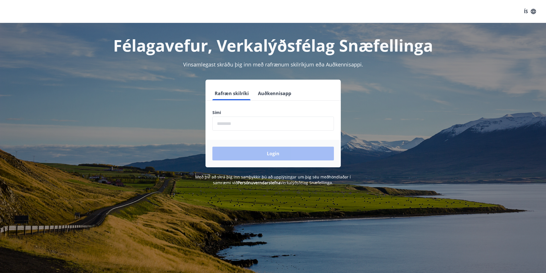
click at [257, 130] on input "phone" at bounding box center [272, 124] width 121 height 14
type input "********"
click at [261, 151] on button "Login" at bounding box center [272, 154] width 121 height 14
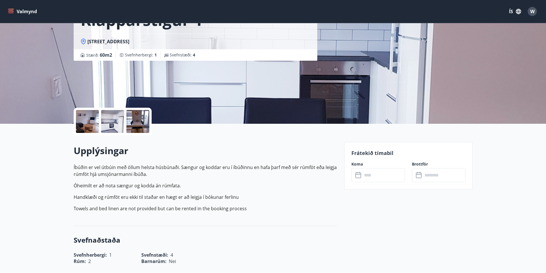
scroll to position [86, 0]
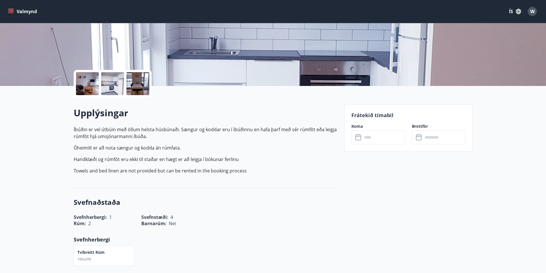
click at [367, 135] on input "text" at bounding box center [383, 137] width 43 height 14
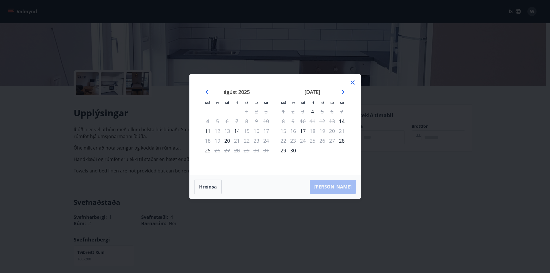
click at [353, 81] on icon at bounding box center [352, 82] width 7 height 7
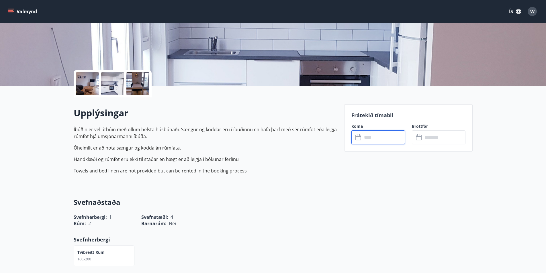
scroll to position [0, 0]
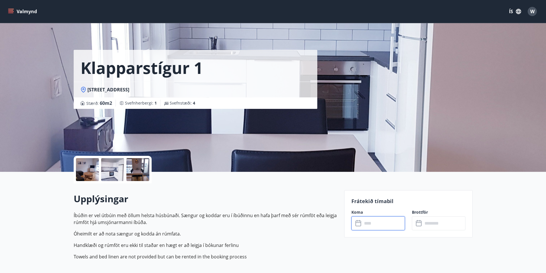
click at [13, 7] on button "Valmynd" at bounding box center [23, 11] width 32 height 10
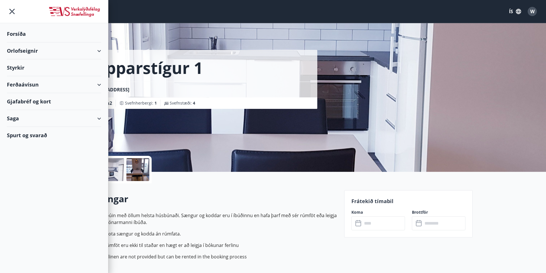
click at [44, 51] on div "Orlofseignir" at bounding box center [54, 50] width 94 height 17
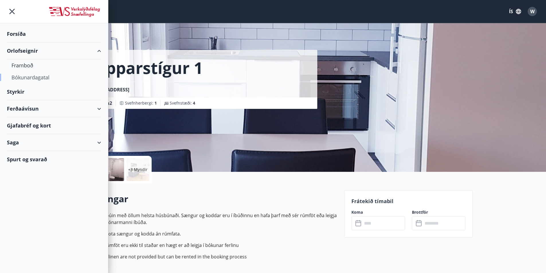
click at [30, 76] on div "Bókunardagatal" at bounding box center [53, 77] width 85 height 12
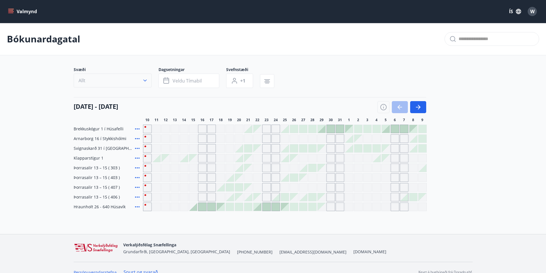
click at [107, 78] on button "Allt" at bounding box center [113, 81] width 78 height 14
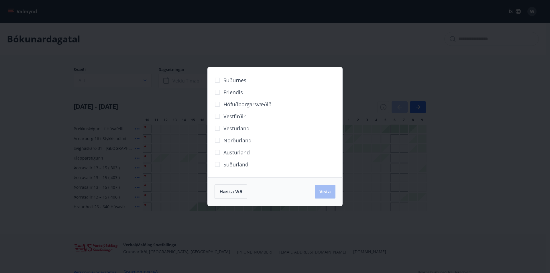
click at [229, 104] on span "Höfuðborgarsvæðið" at bounding box center [247, 104] width 48 height 7
click at [323, 182] on div "Hætta við Vista" at bounding box center [275, 191] width 135 height 28
click at [325, 191] on span "Vista" at bounding box center [324, 191] width 11 height 6
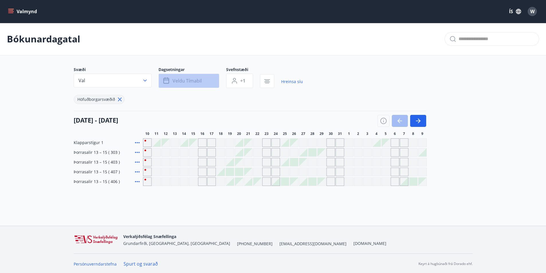
click at [174, 83] on span "Veldu tímabil" at bounding box center [186, 81] width 29 height 6
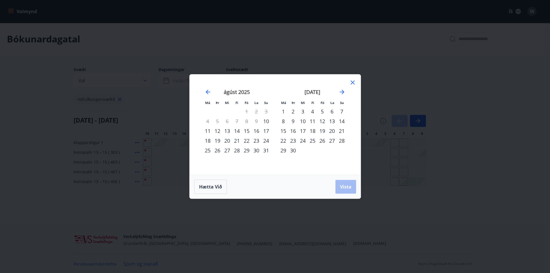
click at [249, 150] on div "29" at bounding box center [247, 150] width 10 height 10
click at [292, 151] on div "30" at bounding box center [293, 150] width 10 height 10
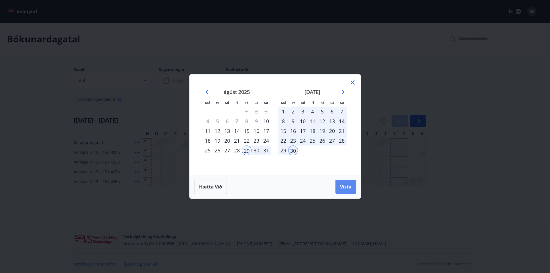
click at [338, 183] on button "Vista" at bounding box center [345, 187] width 21 height 14
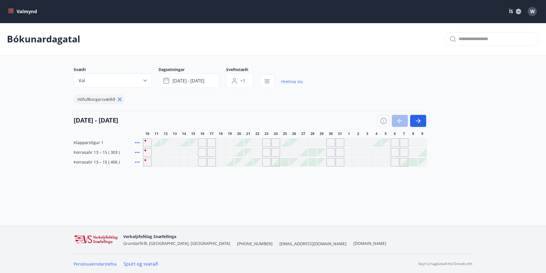
click at [157, 142] on div at bounding box center [156, 143] width 8 height 8
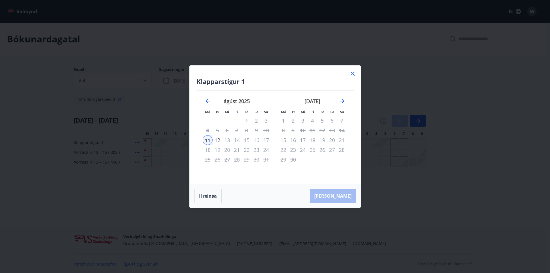
click at [351, 75] on icon at bounding box center [352, 74] width 4 height 4
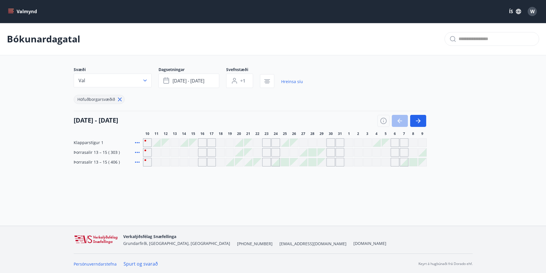
click at [166, 157] on div "Klapparstígur 1 Þorrasalir 13 – 15 ( 303 ) Þorrasalir 13 – 15 ( 406 )" at bounding box center [273, 152] width 399 height 28
click at [200, 153] on div "Gráir dagar eru ekki bókanlegir" at bounding box center [202, 152] width 9 height 9
click at [207, 152] on div "Gráir dagar eru ekki bókanlegir" at bounding box center [211, 152] width 9 height 9
click at [236, 152] on div at bounding box center [239, 152] width 8 height 8
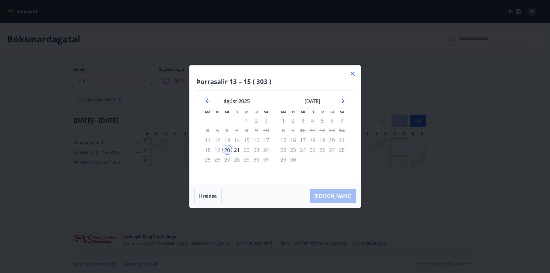
click at [360, 75] on div "Þorrasalir 13 – 15 ( 303 ) Má Þr Mi Fi Fö La Su Má Þr Mi Fi Fö La Su júlí 2025 …" at bounding box center [275, 125] width 171 height 118
click at [355, 73] on icon at bounding box center [352, 73] width 7 height 7
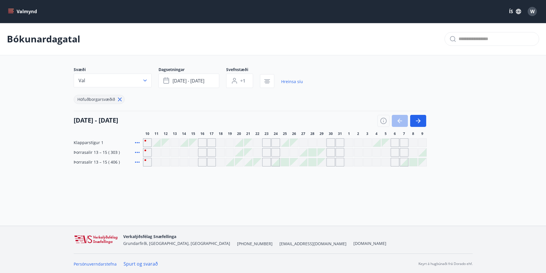
click at [156, 160] on div "Gráir dagar eru ekki bókanlegir" at bounding box center [156, 162] width 9 height 9
click at [134, 163] on icon at bounding box center [137, 162] width 7 height 7
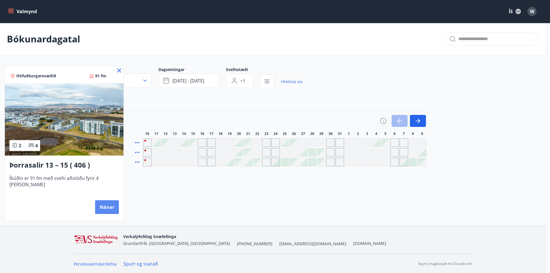
click at [99, 204] on button "Nánar" at bounding box center [107, 207] width 24 height 14
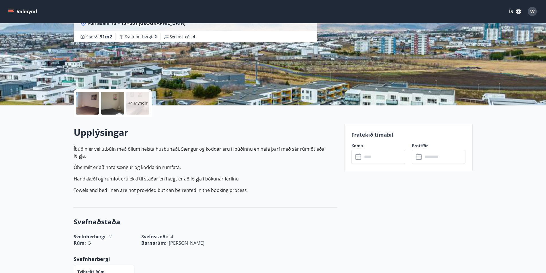
scroll to position [115, 0]
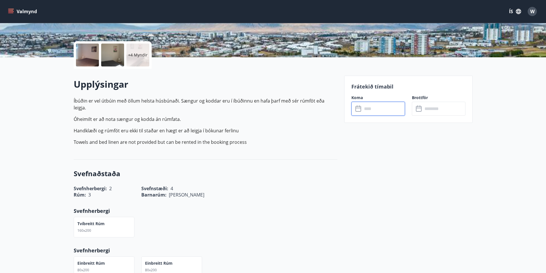
click at [380, 106] on input "text" at bounding box center [383, 109] width 43 height 14
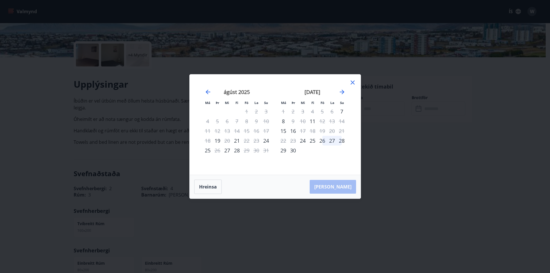
click at [353, 81] on icon at bounding box center [352, 82] width 7 height 7
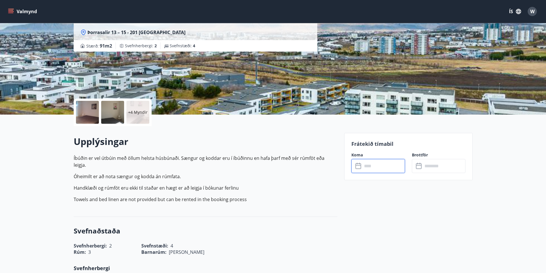
scroll to position [0, 0]
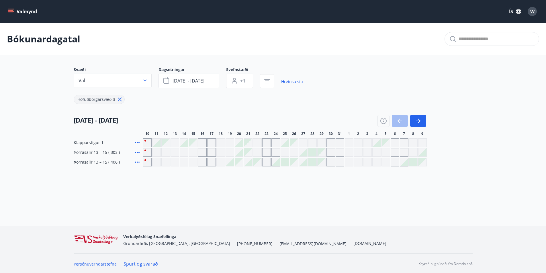
click at [84, 152] on span "Þorrasalir 13 – 15 ( 303 )" at bounding box center [97, 152] width 46 height 6
click at [135, 152] on icon at bounding box center [137, 152] width 7 height 7
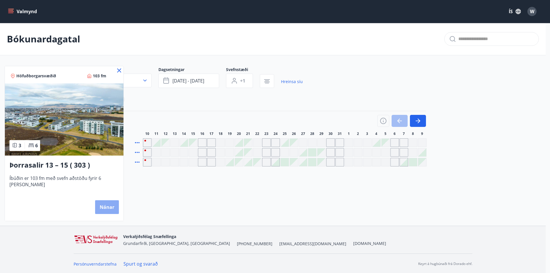
click at [99, 204] on button "Nánar" at bounding box center [107, 207] width 24 height 14
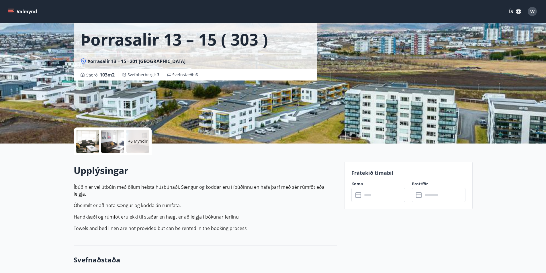
scroll to position [29, 0]
click at [384, 189] on input "text" at bounding box center [383, 195] width 43 height 14
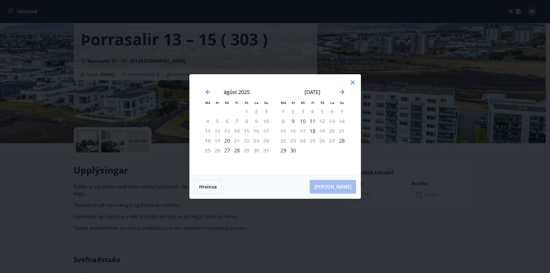
click at [355, 82] on icon at bounding box center [352, 82] width 7 height 7
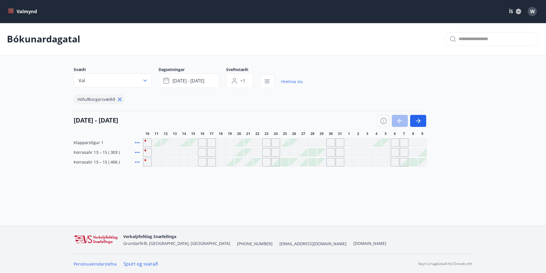
click at [89, 142] on span "Klapparstígur 1" at bounding box center [89, 143] width 30 height 6
click at [138, 142] on icon at bounding box center [137, 142] width 7 height 7
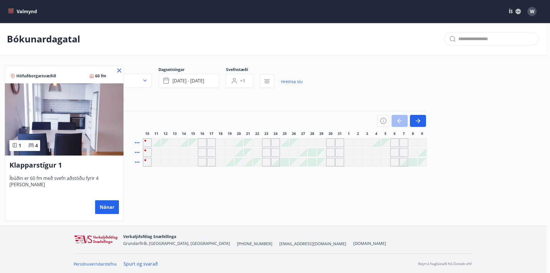
click at [72, 138] on img at bounding box center [64, 119] width 119 height 72
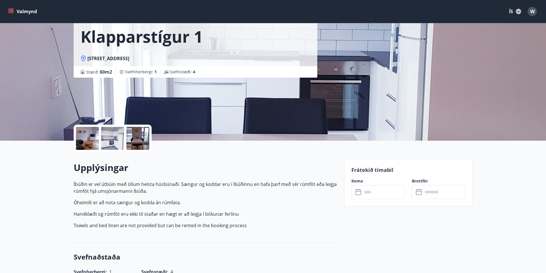
scroll to position [86, 0]
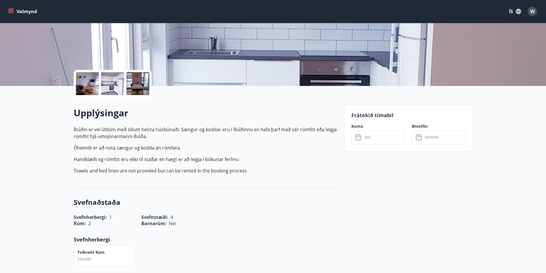
click at [361, 129] on label "Koma" at bounding box center [378, 126] width 54 height 6
click at [361, 134] on icon at bounding box center [358, 137] width 7 height 7
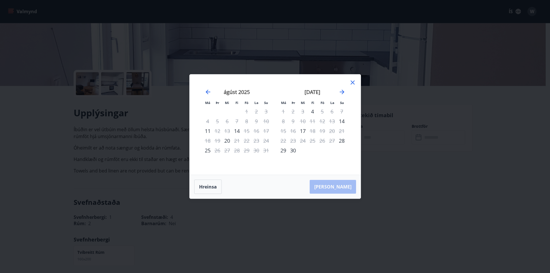
click at [347, 79] on div "Má Þr Mi Fi Fö La Su Má Þr Mi Fi Fö La Su júlí 2025 1 2 3 4 5 6 7 8 9 10 11 12 …" at bounding box center [275, 124] width 171 height 100
click at [350, 81] on icon at bounding box center [352, 82] width 7 height 7
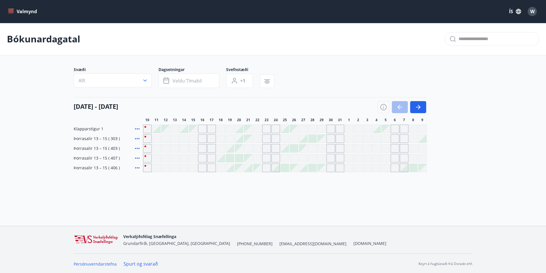
click at [83, 168] on span "Þorrasalir 13 – 15 ( 406 )" at bounding box center [97, 168] width 46 height 6
click at [111, 169] on span "Þorrasalir 13 – 15 ( 406 )" at bounding box center [97, 168] width 46 height 6
click at [81, 167] on span "Þorrasalir 13 – 15 ( 406 )" at bounding box center [97, 168] width 46 height 6
click at [134, 166] on icon at bounding box center [137, 167] width 7 height 7
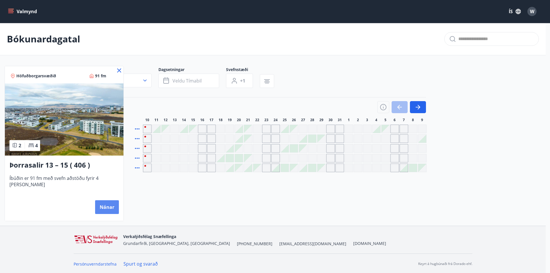
click at [107, 207] on button "Nánar" at bounding box center [107, 207] width 24 height 14
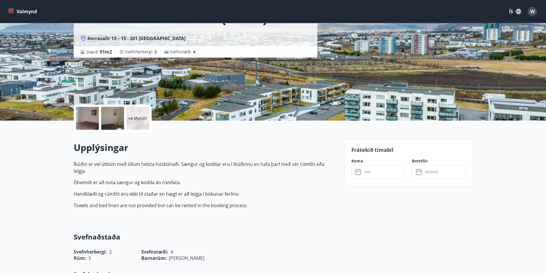
scroll to position [115, 0]
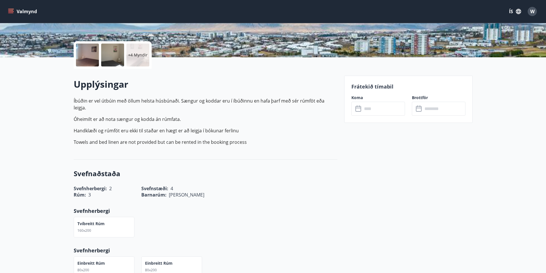
click at [385, 108] on input "text" at bounding box center [383, 109] width 43 height 14
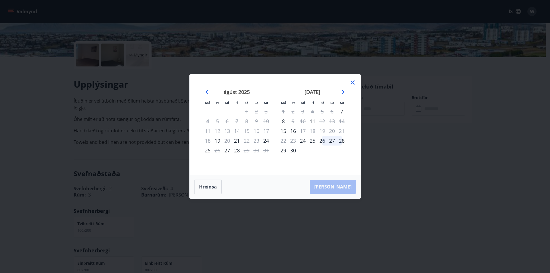
click at [305, 143] on div "24" at bounding box center [303, 141] width 10 height 10
click at [344, 93] on icon "Move forward to switch to the next month." at bounding box center [341, 91] width 7 height 7
click at [302, 110] on div "1" at bounding box center [303, 112] width 10 height 10
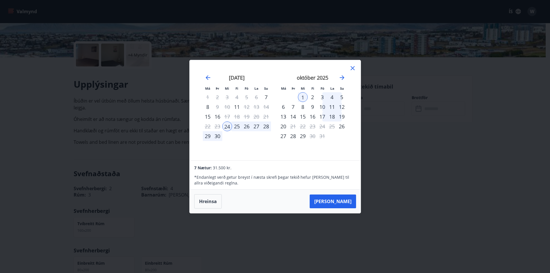
click at [313, 95] on div "2" at bounding box center [313, 97] width 10 height 10
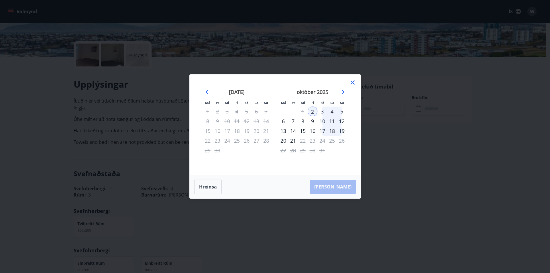
click at [211, 93] on div "september 2025" at bounding box center [237, 93] width 68 height 25
click at [212, 91] on div "september 2025" at bounding box center [237, 93] width 68 height 25
click at [208, 92] on icon "Move backward to switch to the previous month." at bounding box center [208, 92] width 5 height 5
click at [347, 82] on div "september 2025 1 2 3 4 5 6 7 8 9 10 11 12 13 14 15 16 17 18 19 20 21 22 23 24 2…" at bounding box center [313, 128] width 76 height 94
click at [353, 80] on icon at bounding box center [352, 82] width 7 height 7
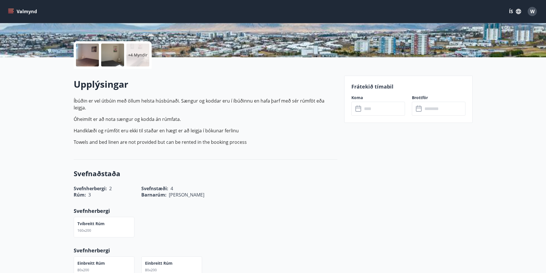
click at [373, 111] on input "text" at bounding box center [383, 109] width 43 height 14
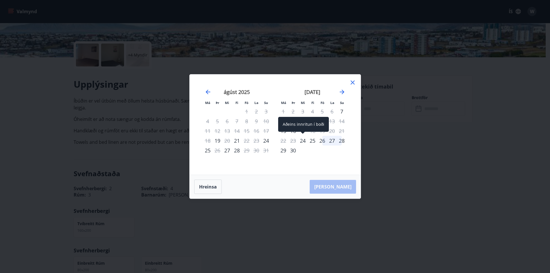
click at [303, 142] on div "24" at bounding box center [303, 141] width 10 height 10
click at [343, 91] on icon "Move forward to switch to the next month." at bounding box center [341, 91] width 7 height 7
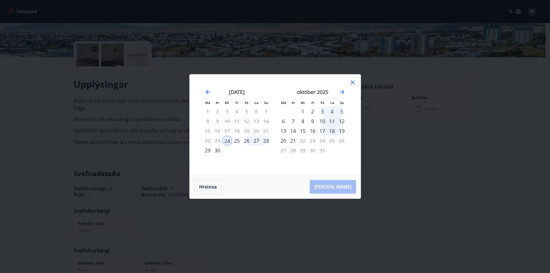
click at [313, 112] on div "2" at bounding box center [313, 112] width 10 height 10
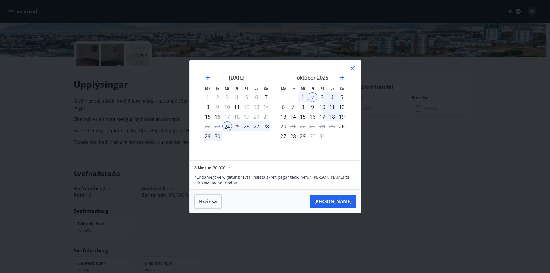
click at [305, 96] on div "1" at bounding box center [303, 97] width 10 height 10
click at [225, 129] on div "24" at bounding box center [227, 126] width 10 height 10
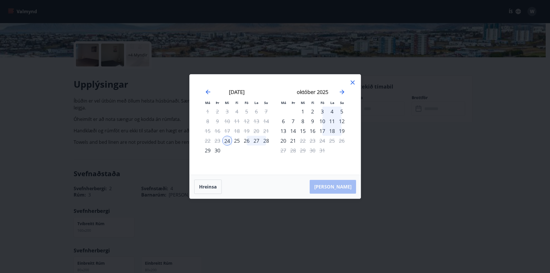
click at [304, 112] on div "1" at bounding box center [303, 112] width 10 height 10
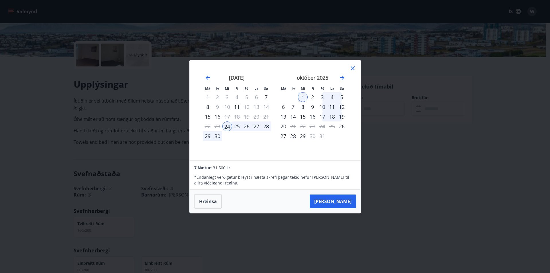
click at [313, 98] on div "2" at bounding box center [313, 97] width 10 height 10
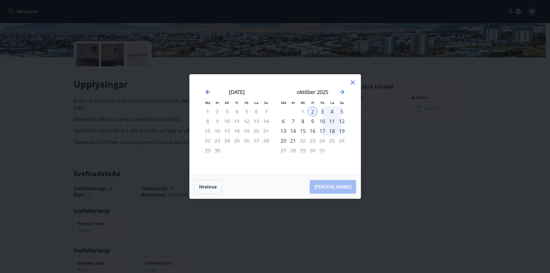
click at [211, 92] on div "ágúst 2025 1 2 3 4 5 6 7 8 9 10 11 12 13 14 15 16 17 18 19 20 21 22 23 24 25 26…" at bounding box center [274, 124] width 157 height 86
click at [204, 89] on div "september 2025" at bounding box center [237, 93] width 68 height 25
click at [207, 92] on icon "Move backward to switch to the previous month." at bounding box center [208, 92] width 5 height 5
click at [350, 80] on icon at bounding box center [352, 82] width 7 height 7
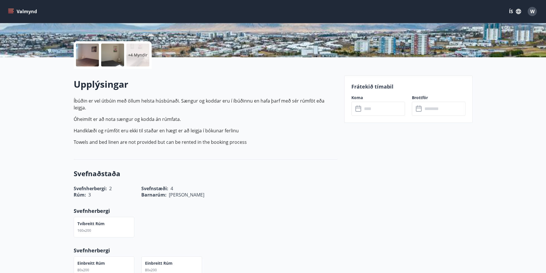
click at [353, 109] on div "​ ​" at bounding box center [378, 109] width 54 height 14
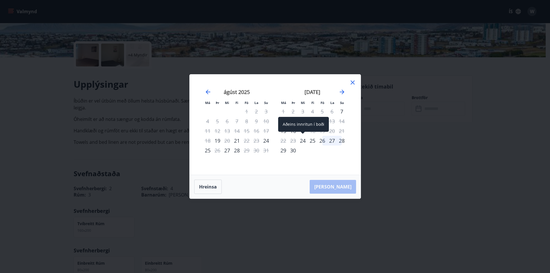
click at [305, 141] on div "24" at bounding box center [303, 141] width 10 height 10
click at [302, 139] on div "24" at bounding box center [303, 141] width 10 height 10
click at [303, 140] on div "24" at bounding box center [303, 141] width 10 height 10
click at [304, 143] on div "24" at bounding box center [303, 141] width 10 height 10
click at [316, 140] on div "25" at bounding box center [313, 141] width 10 height 10
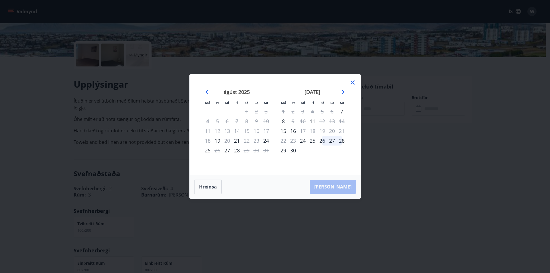
click at [306, 141] on div "24" at bounding box center [303, 141] width 10 height 10
click at [350, 83] on icon at bounding box center [352, 82] width 7 height 7
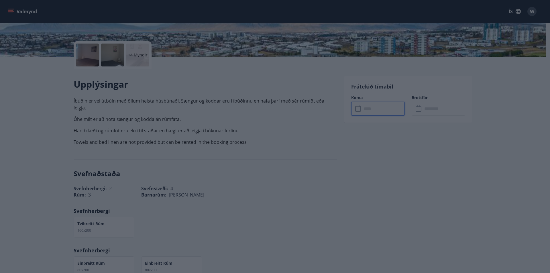
click at [351, 83] on icon at bounding box center [352, 82] width 7 height 7
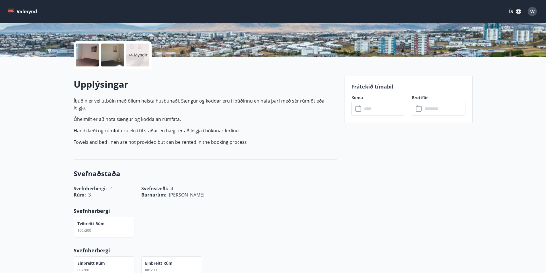
click at [365, 117] on div "Frátekið tímabil Koma ​ ​ Brottför ​ ​" at bounding box center [408, 99] width 128 height 47
click at [367, 113] on input "text" at bounding box center [383, 109] width 43 height 14
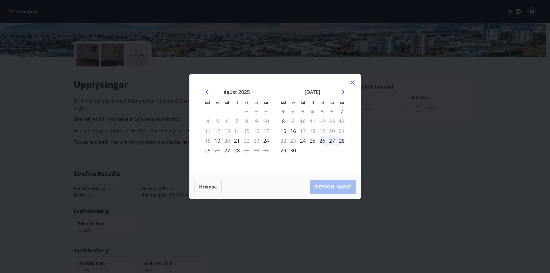
click at [304, 137] on div "24" at bounding box center [303, 141] width 10 height 10
click at [304, 138] on div "24" at bounding box center [303, 141] width 10 height 10
click at [343, 89] on icon "Move forward to switch to the next month." at bounding box center [341, 91] width 7 height 7
click at [281, 120] on div "6" at bounding box center [283, 121] width 10 height 10
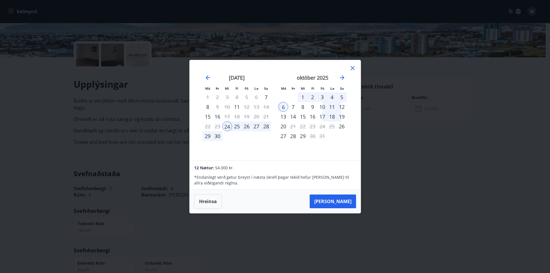
click at [353, 70] on icon at bounding box center [352, 68] width 7 height 7
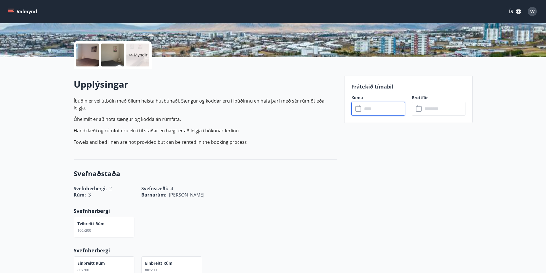
click at [363, 110] on input "text" at bounding box center [383, 109] width 43 height 14
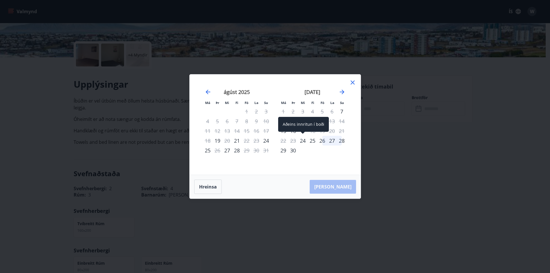
click at [305, 142] on div "24" at bounding box center [303, 141] width 10 height 10
click at [344, 92] on icon "Move forward to switch to the next month." at bounding box center [341, 91] width 7 height 7
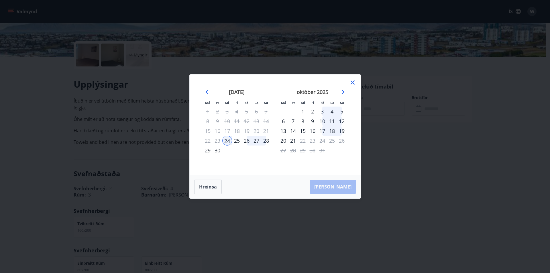
click at [314, 113] on div "2" at bounding box center [313, 112] width 10 height 10
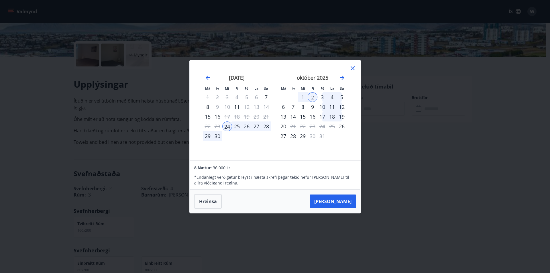
click at [338, 201] on button "Taka Frá" at bounding box center [333, 201] width 46 height 14
click at [302, 97] on div "1" at bounding box center [303, 97] width 10 height 10
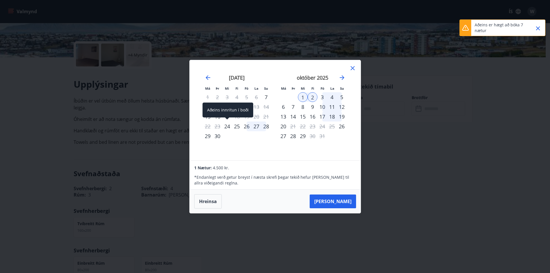
click at [226, 129] on div "24" at bounding box center [227, 126] width 10 height 10
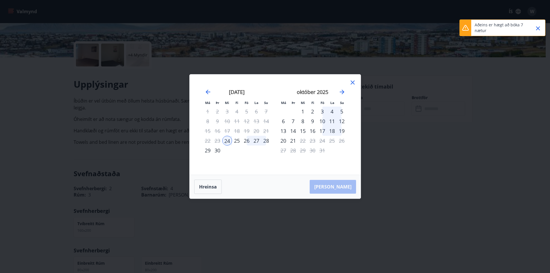
click at [302, 114] on div "1" at bounding box center [303, 112] width 10 height 10
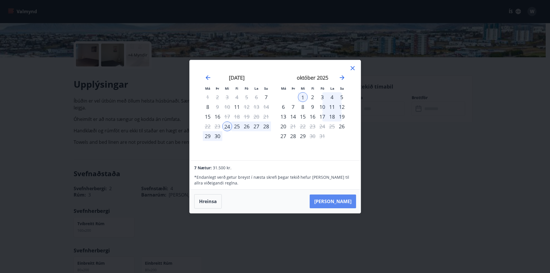
click at [345, 200] on button "Taka Frá" at bounding box center [333, 201] width 46 height 14
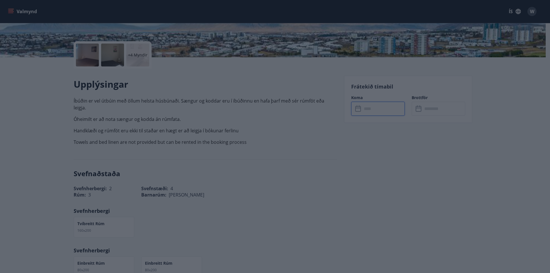
type input "******"
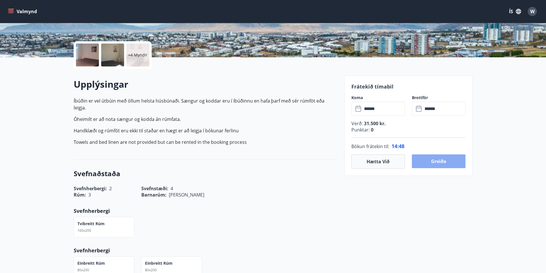
click at [452, 159] on button "Greiða" at bounding box center [438, 161] width 54 height 14
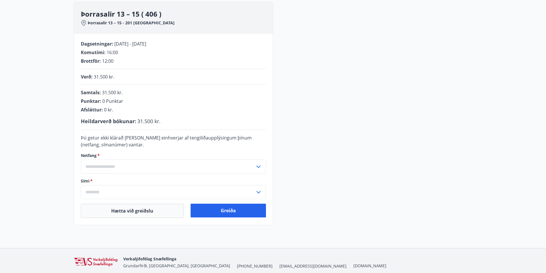
scroll to position [49, 0]
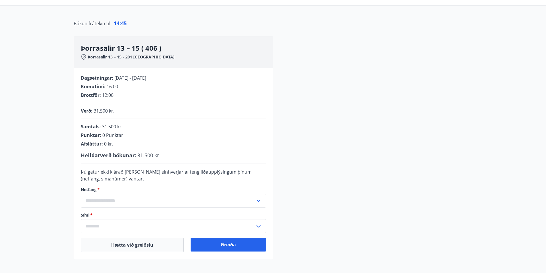
click at [151, 205] on input "text" at bounding box center [168, 201] width 174 height 14
click at [141, 199] on input "text" at bounding box center [168, 201] width 174 height 14
click at [102, 206] on input "text" at bounding box center [168, 201] width 174 height 14
click at [97, 216] on li "Skrá nýtt netfang" at bounding box center [173, 213] width 184 height 10
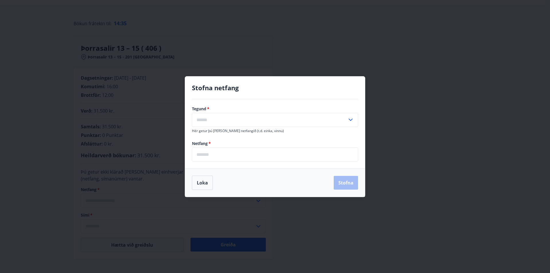
click at [263, 118] on input "text" at bounding box center [269, 120] width 155 height 14
click at [238, 132] on li "Heima" at bounding box center [275, 132] width 166 height 10
type input "*****"
click at [225, 159] on input "email" at bounding box center [275, 154] width 166 height 14
type input "**********"
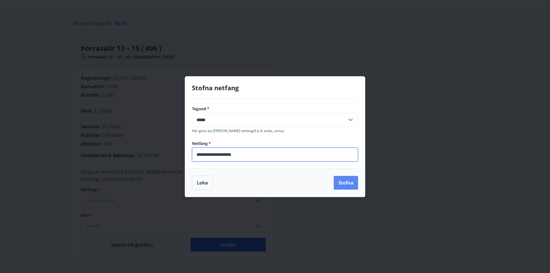
click at [354, 184] on button "Stofna" at bounding box center [346, 183] width 24 height 14
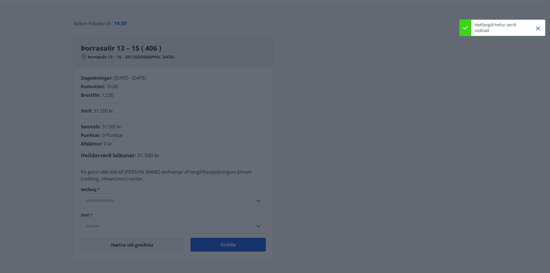
type input "**********"
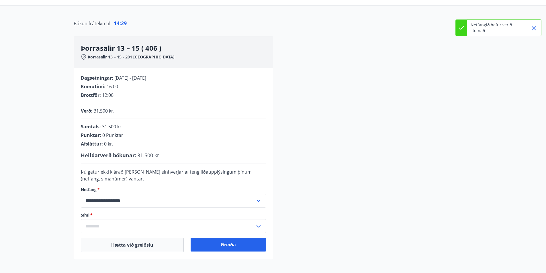
click at [154, 231] on input "text" at bounding box center [168, 226] width 174 height 14
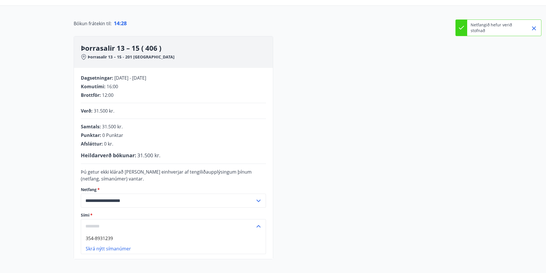
click at [116, 235] on li "354-8931239" at bounding box center [173, 238] width 184 height 10
type input "**********"
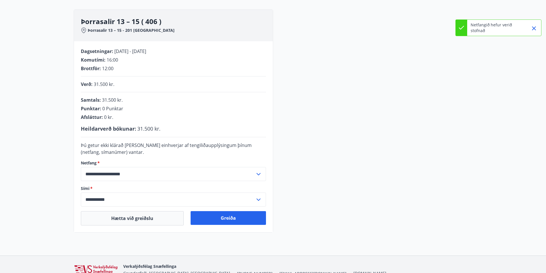
scroll to position [86, 0]
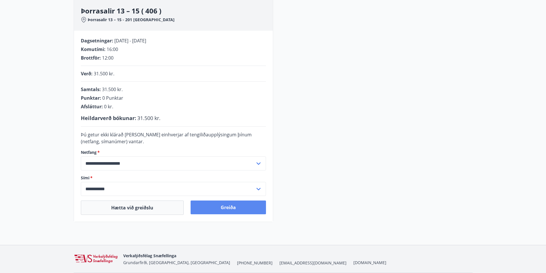
click at [238, 205] on button "Greiða" at bounding box center [227, 207] width 75 height 14
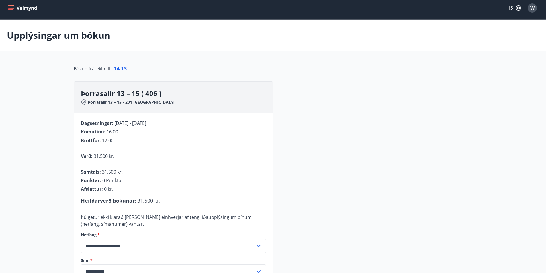
scroll to position [0, 0]
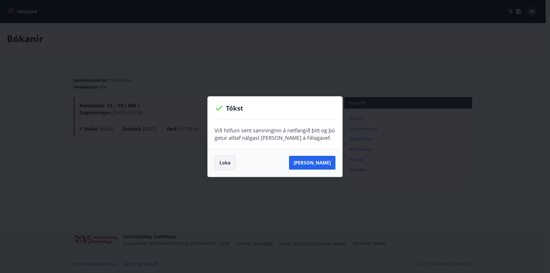
click at [227, 162] on button "Loka" at bounding box center [224, 162] width 21 height 14
